Goal: Task Accomplishment & Management: Manage account settings

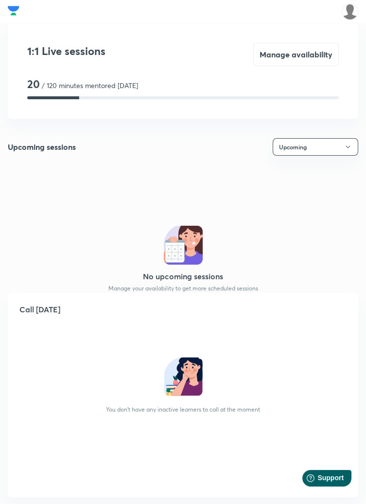
click at [308, 63] on button "Manage availability" at bounding box center [297, 54] width 86 height 23
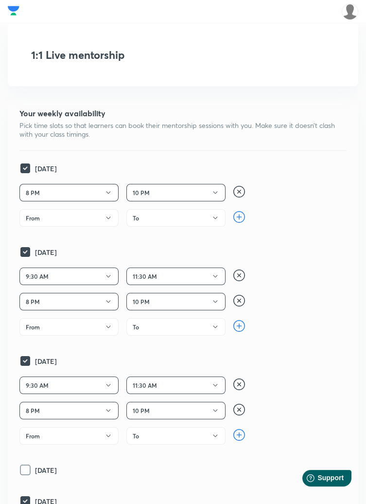
click at [110, 194] on icon "button" at bounding box center [109, 193] width 8 height 8
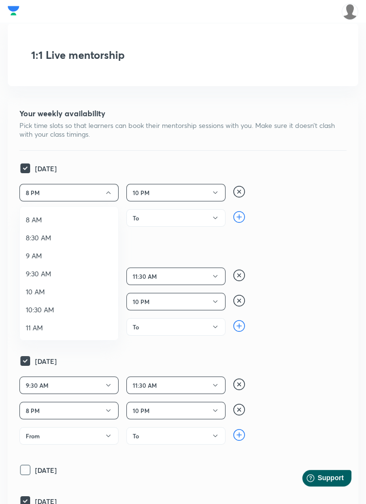
click at [65, 275] on span "9:30 AM" at bounding box center [69, 274] width 87 height 10
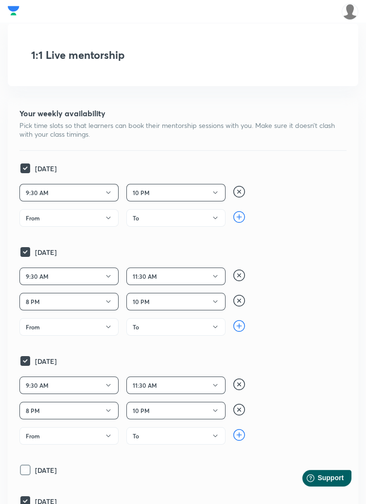
click at [215, 192] on icon "button" at bounding box center [216, 193] width 8 height 8
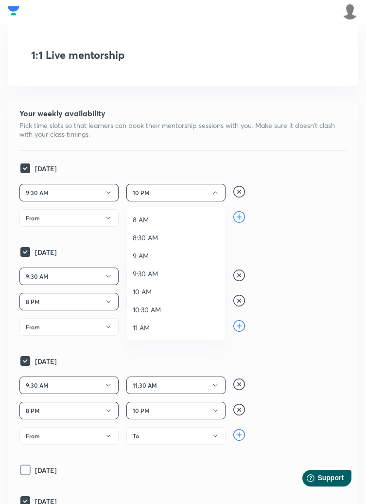
click at [156, 326] on span "11 AM" at bounding box center [176, 328] width 87 height 10
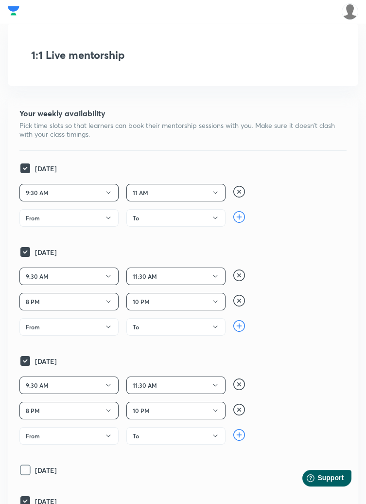
click at [90, 219] on button "From" at bounding box center [68, 218] width 99 height 18
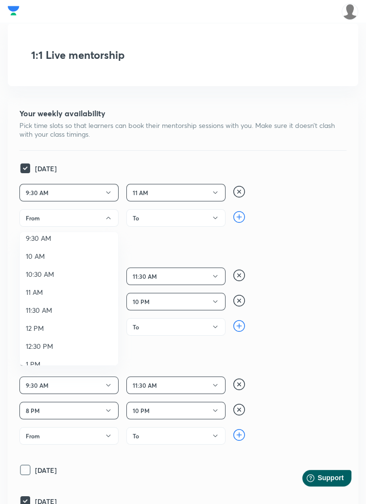
scroll to position [61, 0]
click at [73, 309] on span "11:30 AM" at bounding box center [69, 310] width 87 height 10
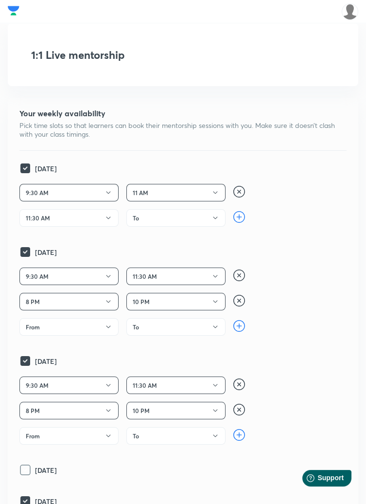
click at [206, 218] on button "To" at bounding box center [176, 218] width 99 height 18
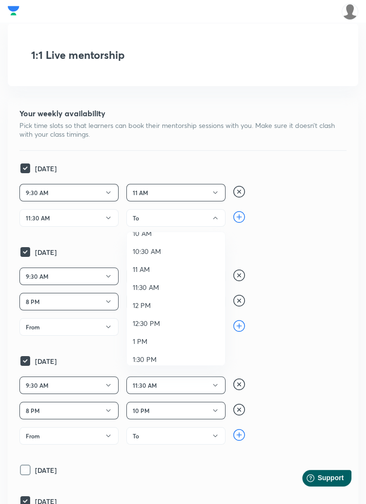
scroll to position [93, 0]
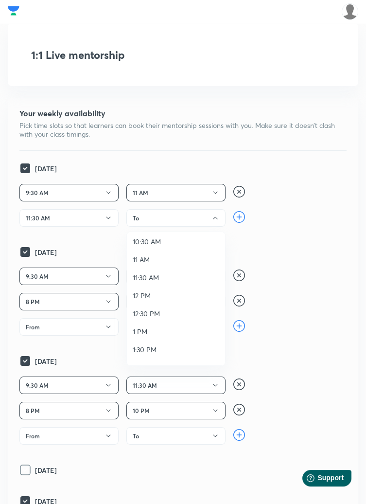
click at [163, 313] on span "12:30 PM" at bounding box center [176, 313] width 87 height 10
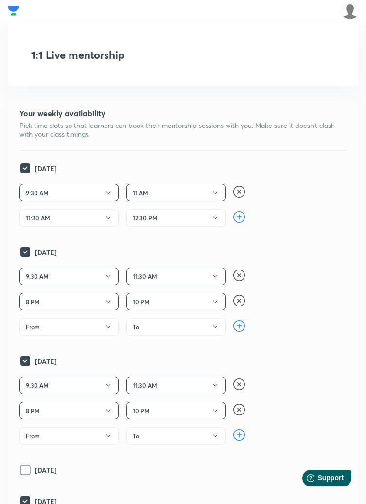
click at [188, 274] on button "11:30 AM" at bounding box center [176, 277] width 99 height 18
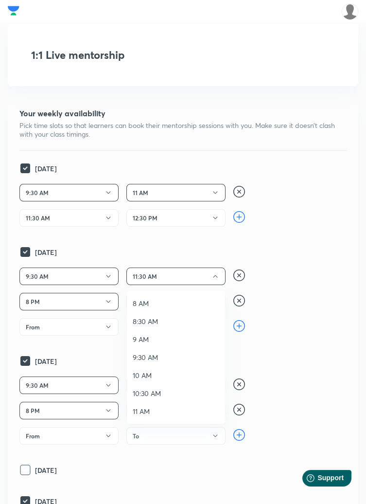
click at [90, 273] on div at bounding box center [183, 252] width 366 height 504
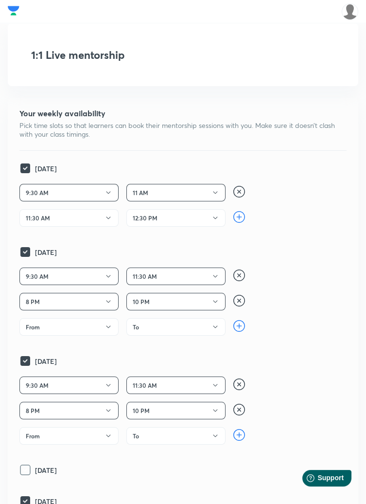
click at [95, 278] on button "9:30 AM" at bounding box center [68, 277] width 99 height 18
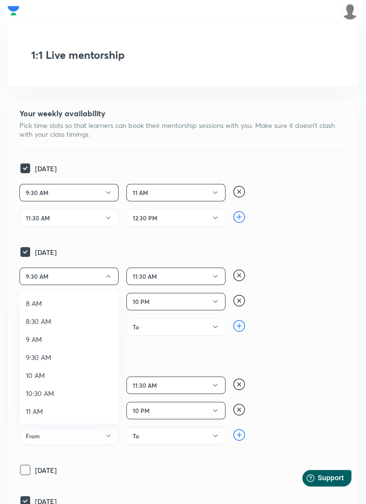
click at [184, 277] on div at bounding box center [183, 252] width 366 height 504
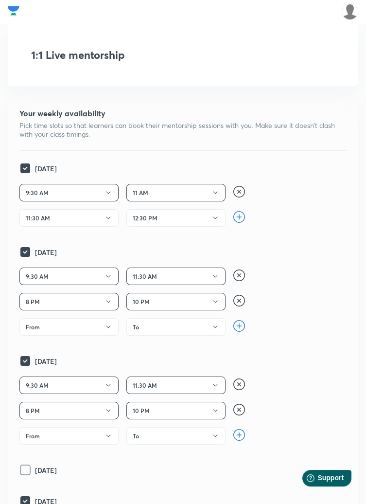
click at [186, 275] on button "11:30 AM" at bounding box center [176, 277] width 99 height 18
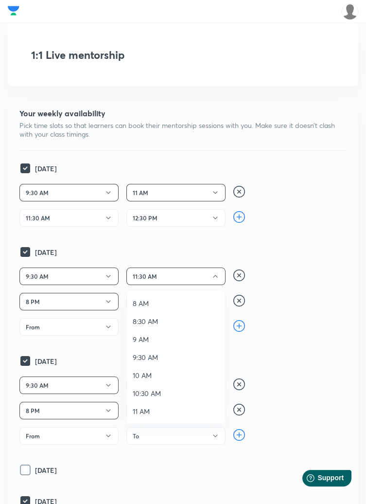
click at [163, 394] on span "10:30 AM" at bounding box center [176, 393] width 87 height 10
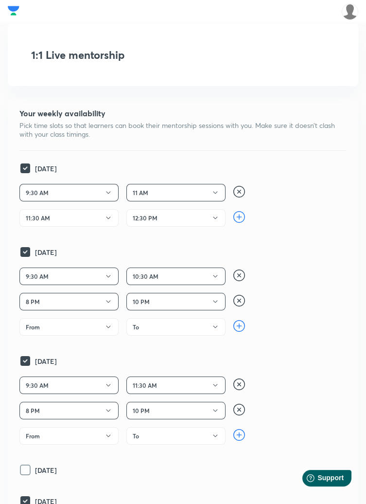
click at [89, 301] on button "8 PM" at bounding box center [68, 302] width 99 height 18
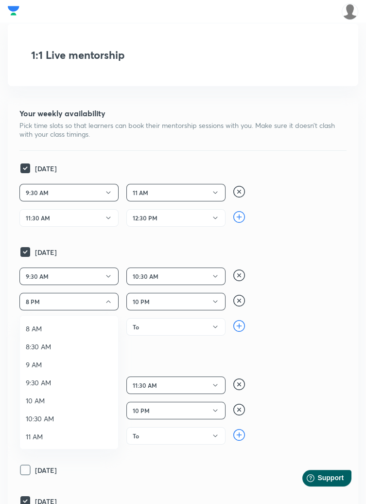
click at [38, 436] on span "11 AM" at bounding box center [69, 437] width 87 height 10
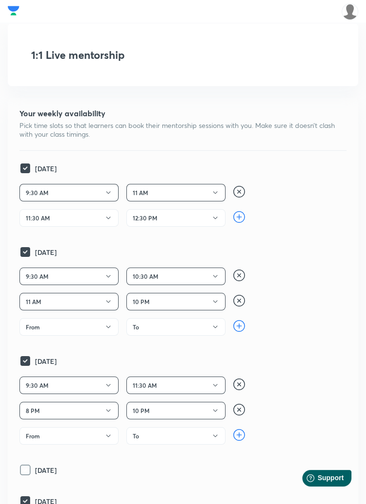
click at [181, 302] on button "10 PM" at bounding box center [176, 302] width 99 height 18
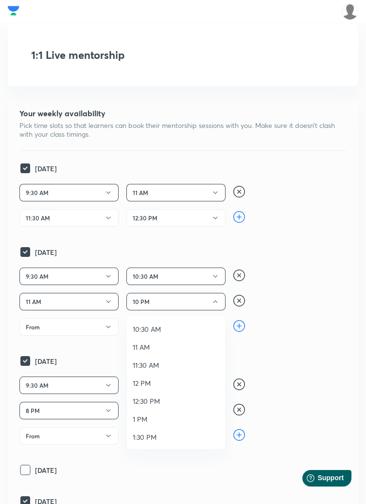
scroll to position [90, 0]
click at [158, 400] on span "12:30 PM" at bounding box center [176, 401] width 87 height 10
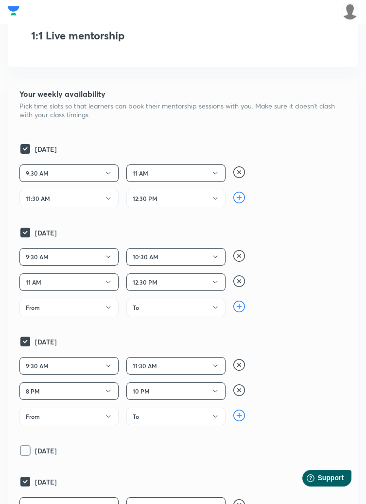
scroll to position [24, 0]
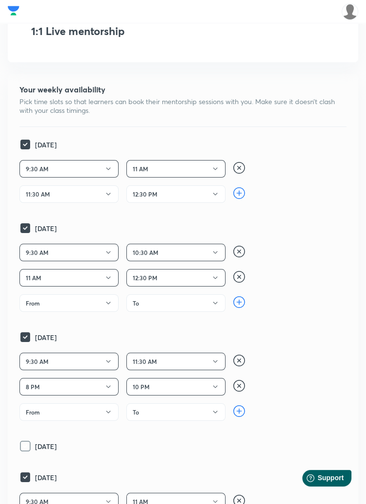
click at [105, 361] on icon "button" at bounding box center [109, 362] width 8 height 8
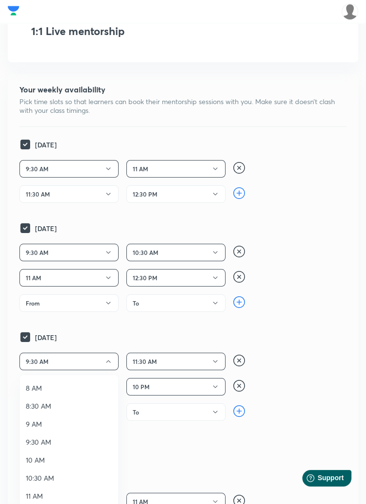
click at [66, 459] on span "10 AM" at bounding box center [69, 460] width 87 height 10
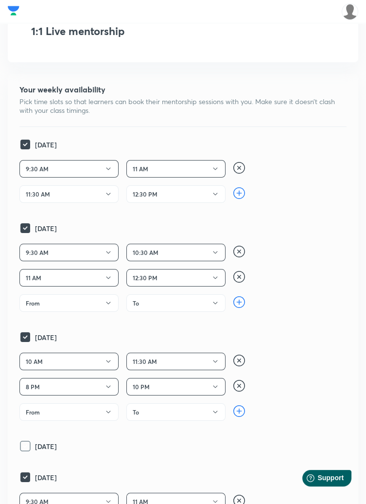
click at [191, 361] on button "11:30 AM" at bounding box center [176, 362] width 99 height 18
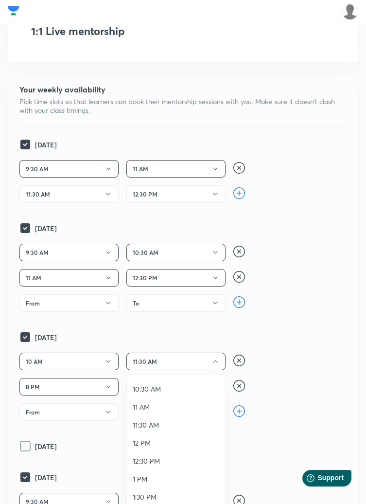
scroll to position [90, 0]
click at [156, 405] on span "11 AM" at bounding box center [176, 406] width 87 height 10
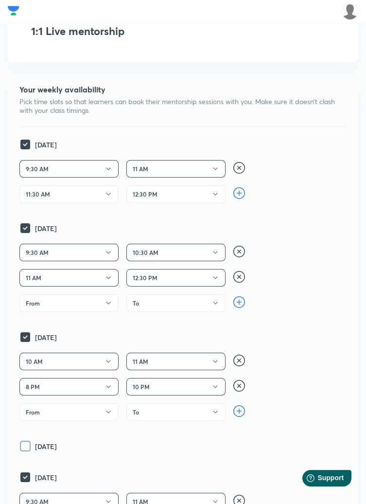
click at [93, 386] on button "8 PM" at bounding box center [68, 387] width 99 height 18
click at [58, 432] on span "11:30 AM" at bounding box center [69, 432] width 87 height 10
click at [187, 382] on button "10 PM" at bounding box center [176, 387] width 99 height 18
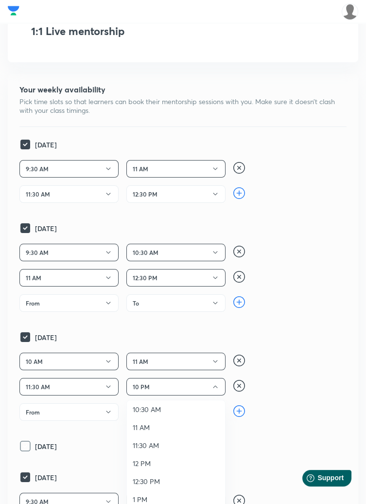
click at [160, 480] on span "12:30 PM" at bounding box center [176, 481] width 87 height 10
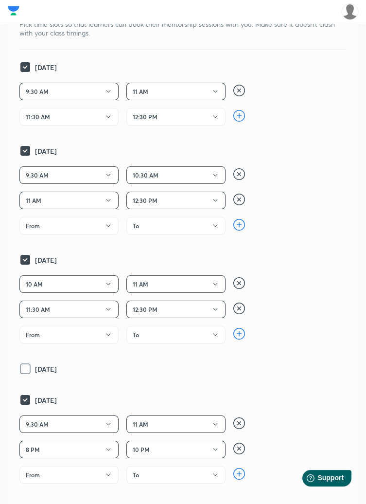
scroll to position [103, 0]
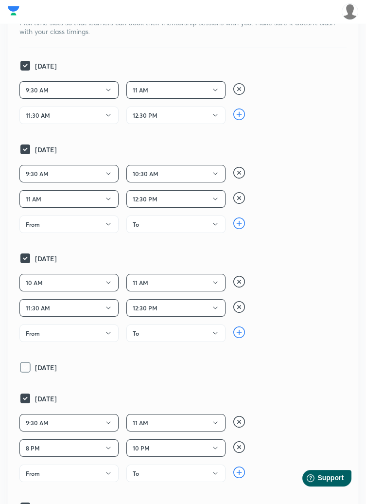
click at [26, 366] on icon at bounding box center [25, 367] width 4 height 3
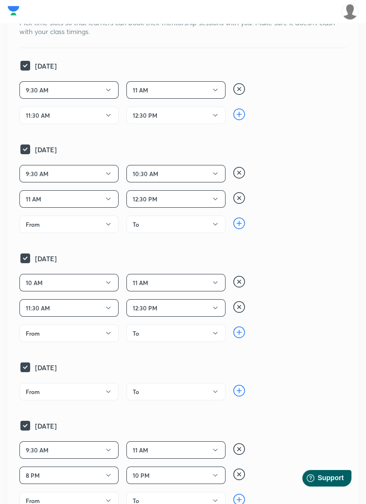
click at [106, 390] on icon "button" at bounding box center [109, 392] width 8 height 8
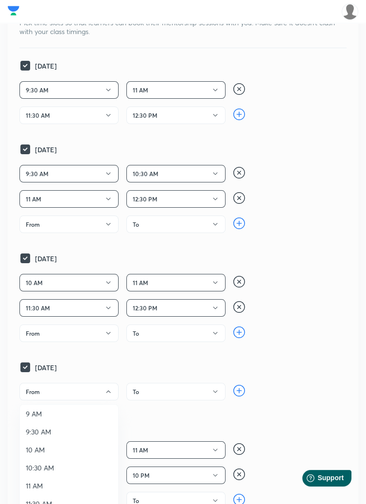
scroll to position [40, 0]
click at [84, 431] on span "9:30 AM" at bounding box center [69, 431] width 87 height 10
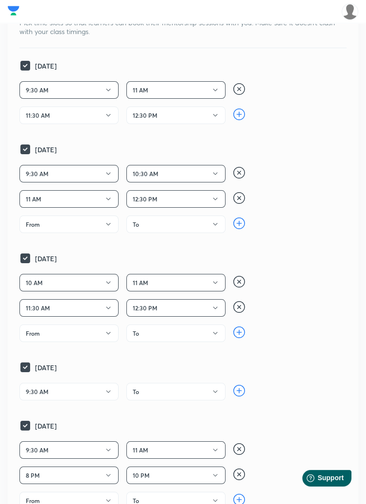
click at [179, 390] on button "To" at bounding box center [176, 392] width 99 height 18
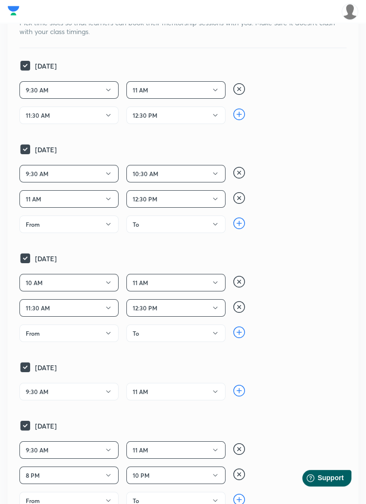
click at [243, 388] on img at bounding box center [240, 391] width 12 height 12
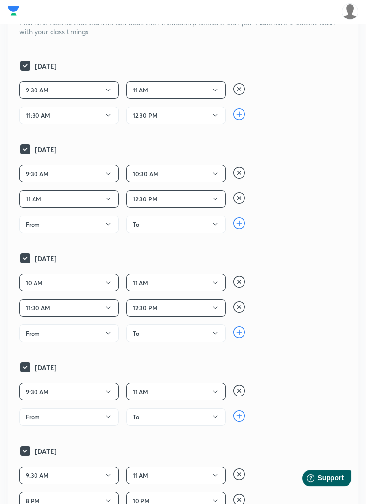
click at [93, 418] on button "From" at bounding box center [68, 417] width 99 height 18
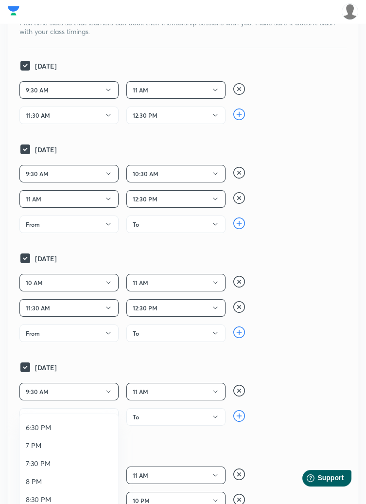
scroll to position [380, 0]
click at [68, 477] on span "8 PM" at bounding box center [69, 479] width 87 height 10
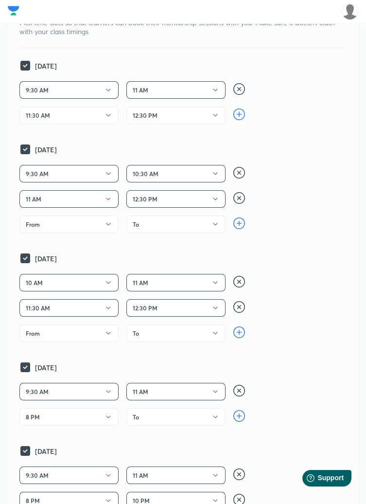
click at [184, 414] on button "To" at bounding box center [176, 417] width 99 height 18
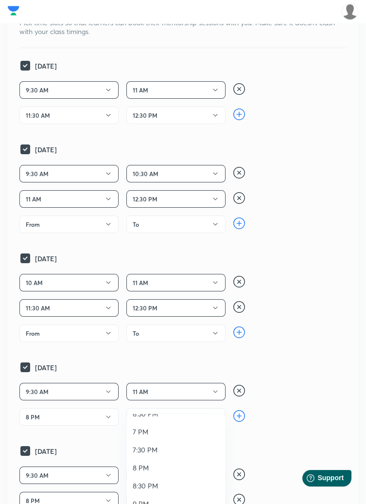
scroll to position [396, 0]
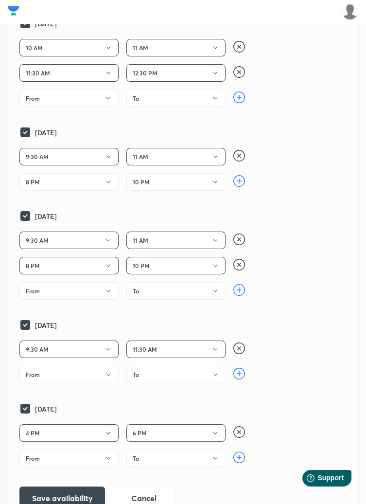
scroll to position [344, 0]
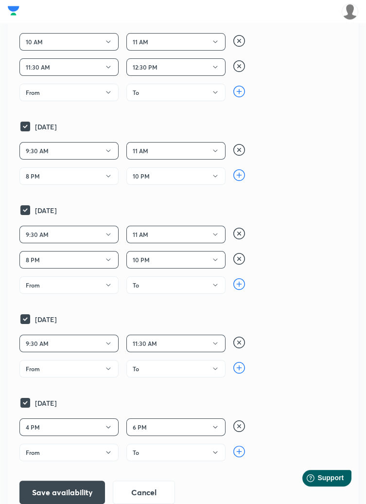
click at [109, 426] on icon "button" at bounding box center [109, 427] width 8 height 8
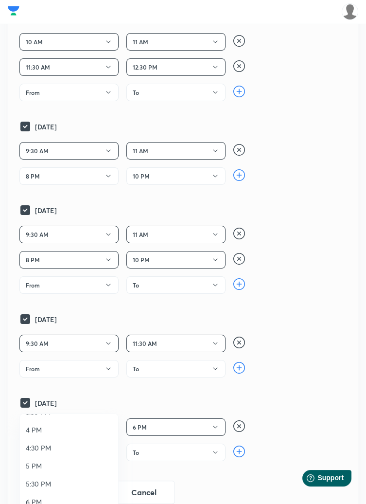
scroll to position [290, 0]
click at [63, 463] on span "5 PM" at bounding box center [69, 460] width 87 height 10
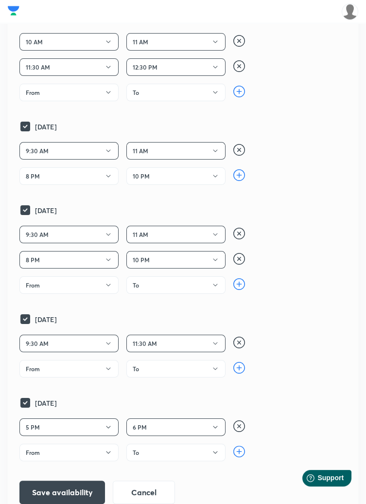
click at [179, 426] on button "6 PM" at bounding box center [176, 427] width 99 height 18
click at [147, 497] on span "7 PM" at bounding box center [176, 497] width 87 height 10
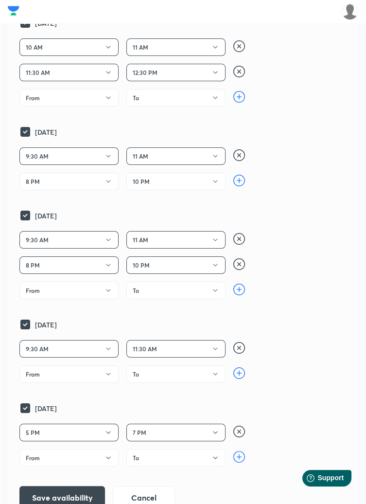
scroll to position [330, 0]
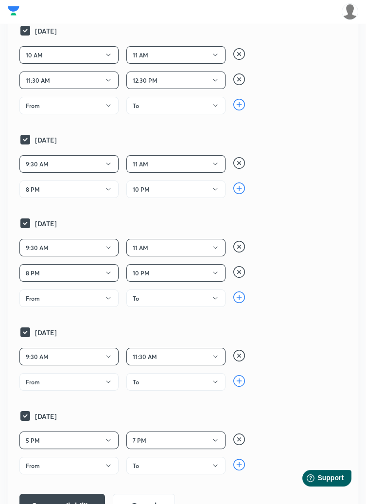
click at [105, 381] on icon "button" at bounding box center [109, 382] width 8 height 8
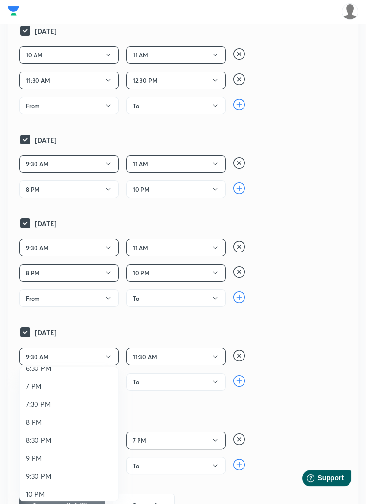
scroll to position [392, 0]
click at [54, 421] on span "8 PM" at bounding box center [69, 421] width 87 height 10
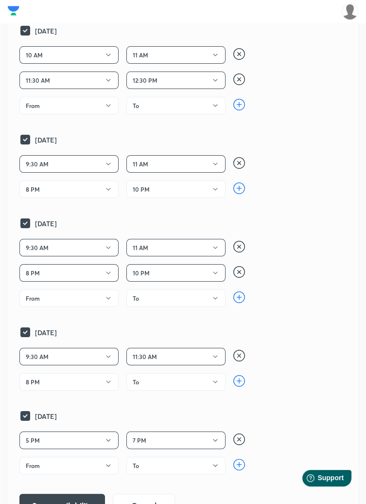
click at [200, 355] on button "11:30 AM" at bounding box center [176, 357] width 99 height 18
click at [289, 332] on div at bounding box center [183, 252] width 366 height 504
click at [206, 381] on button "To" at bounding box center [176, 382] width 99 height 18
click at [149, 489] on span "10 PM" at bounding box center [176, 488] width 87 height 10
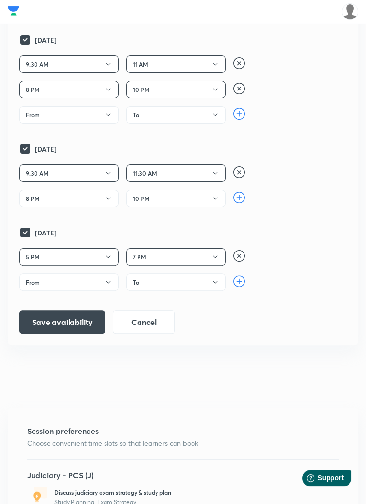
scroll to position [519, 0]
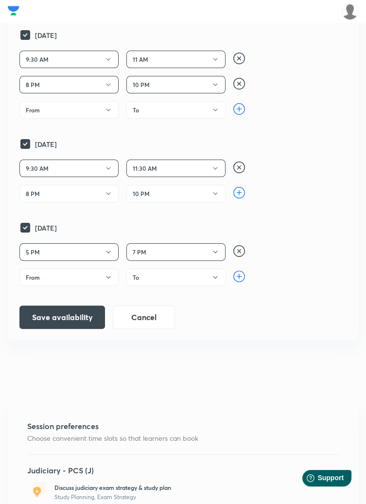
click at [71, 318] on button "Save availability" at bounding box center [62, 317] width 86 height 23
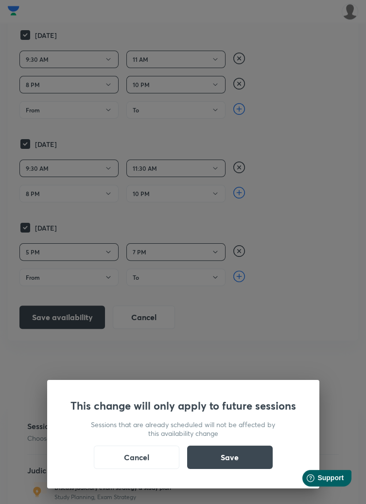
click at [237, 469] on button "Save" at bounding box center [230, 457] width 86 height 23
